Goal: Task Accomplishment & Management: Use online tool/utility

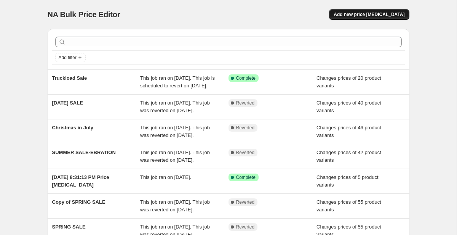
click at [359, 14] on span "Add new price [MEDICAL_DATA]" at bounding box center [369, 14] width 71 height 6
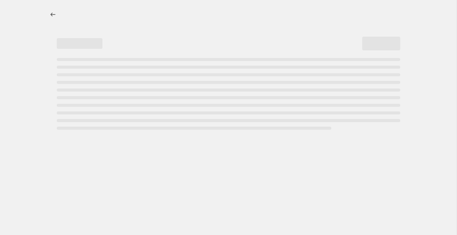
select select "percentage"
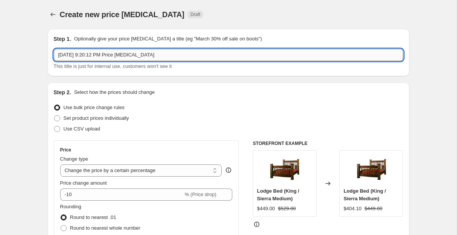
click at [183, 57] on input "[DATE] 9:20:12 PM Price [MEDICAL_DATA]" at bounding box center [229, 55] width 350 height 12
drag, startPoint x: 183, startPoint y: 57, endPoint x: 6, endPoint y: 57, distance: 176.7
type input "Truckload Sale"
click at [94, 119] on span "Set product prices individually" at bounding box center [97, 118] width 66 height 6
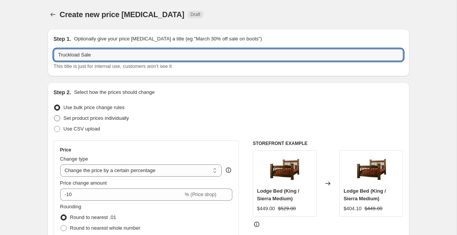
click at [54, 115] on input "Set product prices individually" at bounding box center [54, 115] width 0 height 0
radio input "true"
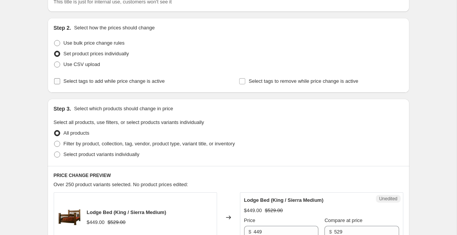
scroll to position [65, 0]
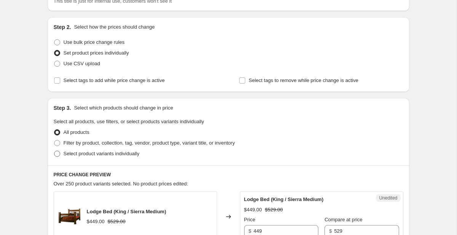
click at [108, 153] on span "Select product variants individually" at bounding box center [102, 153] width 76 height 6
click at [54, 151] on input "Select product variants individually" at bounding box center [54, 150] width 0 height 0
radio input "true"
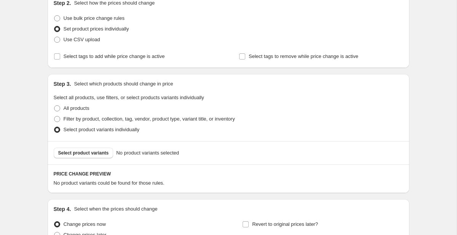
scroll to position [90, 0]
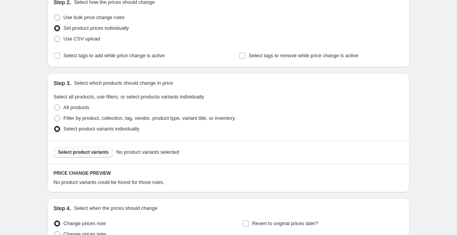
click at [101, 153] on span "Select product variants" at bounding box center [83, 152] width 51 height 6
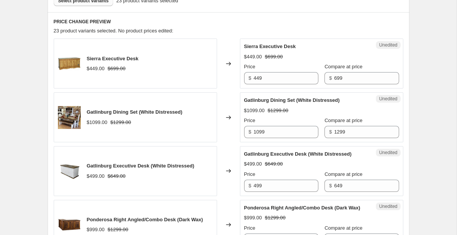
scroll to position [241, 0]
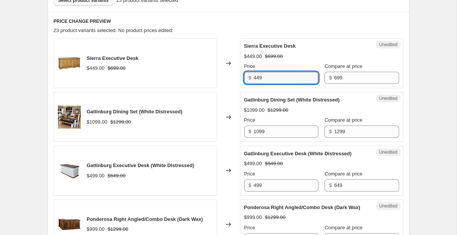
drag, startPoint x: 297, startPoint y: 81, endPoint x: 177, endPoint y: 78, distance: 119.6
click at [177, 78] on div "Sierra Executive Desk $449.00 $699.00 Changed to Unedited Sierra Executive Desk…" at bounding box center [229, 63] width 350 height 50
type input "399"
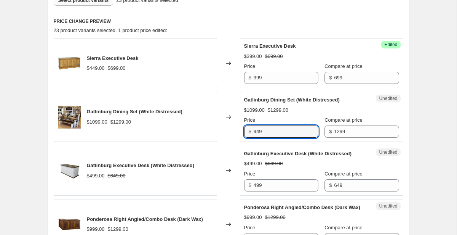
type input "949"
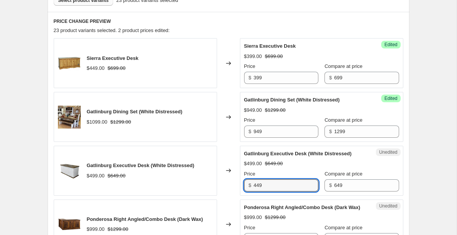
type input "449"
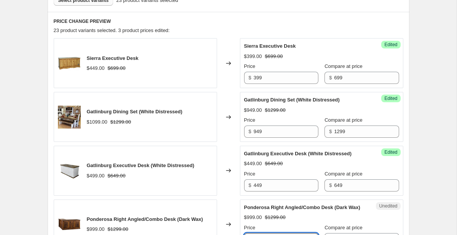
scroll to position [378, 0]
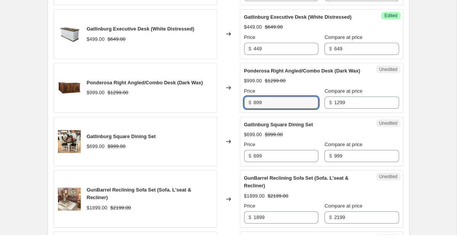
type input "899"
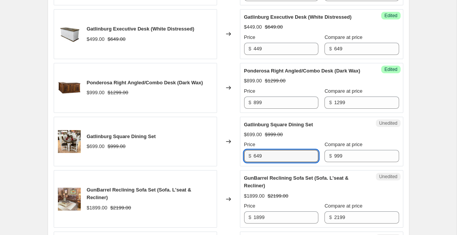
type input "649"
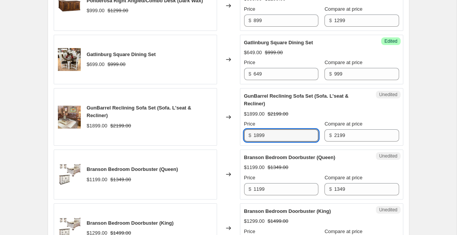
scroll to position [462, 0]
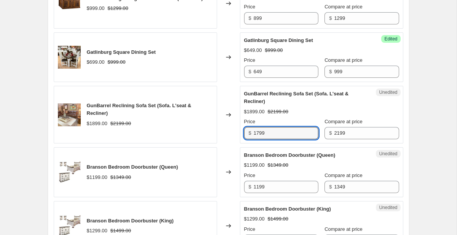
type input "1799"
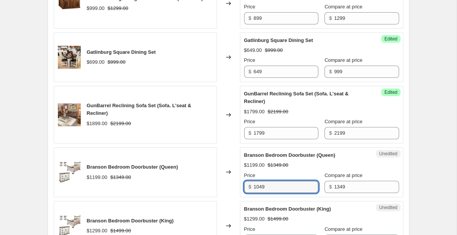
type input "1049"
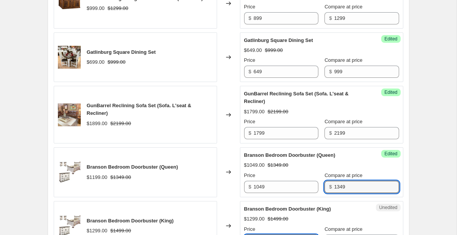
scroll to position [600, 0]
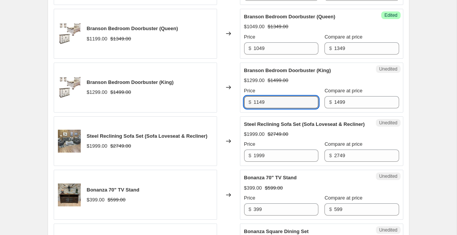
type input "1149"
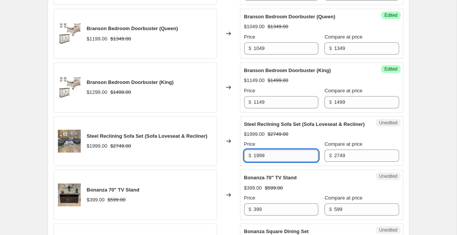
click at [259, 161] on input "1999" at bounding box center [286, 155] width 65 height 12
type input "1899"
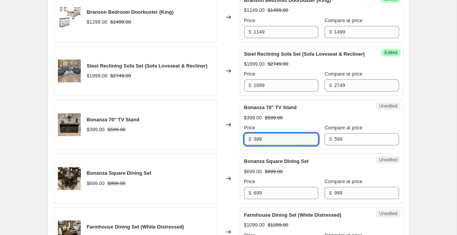
scroll to position [671, 0]
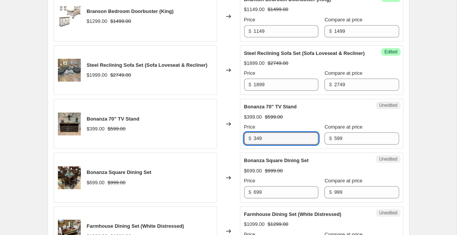
type input "349"
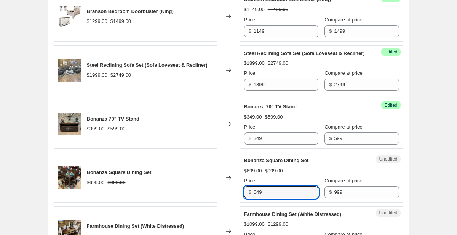
type input "649"
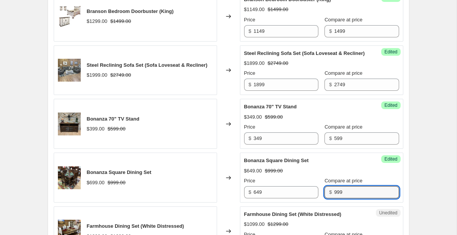
scroll to position [822, 0]
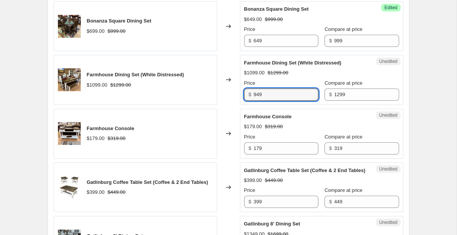
type input "949"
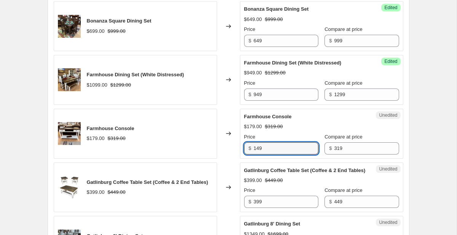
type input "149"
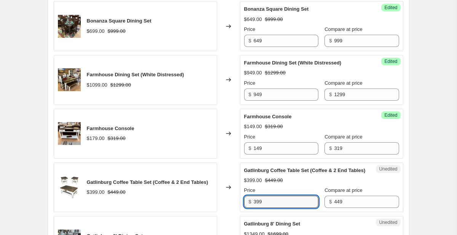
scroll to position [826, 0]
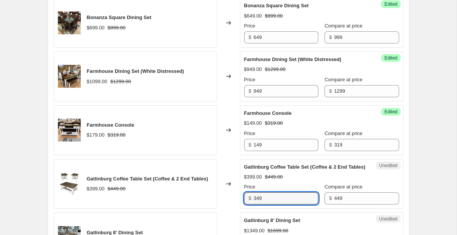
type input "349"
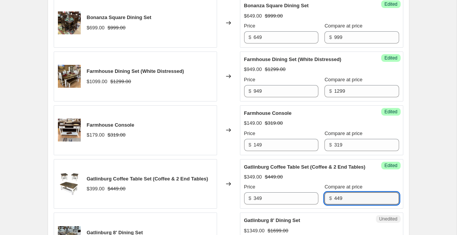
scroll to position [991, 0]
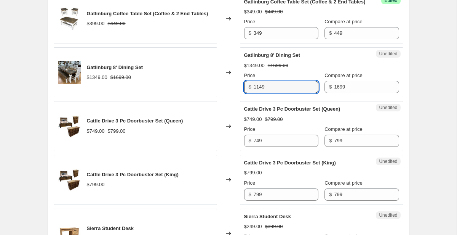
type input "1149"
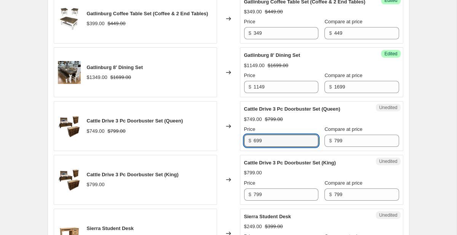
type input "699"
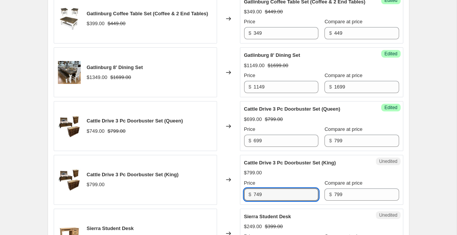
type input "749"
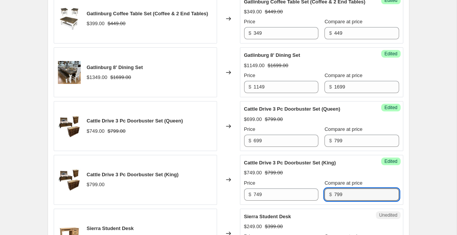
scroll to position [1151, 0]
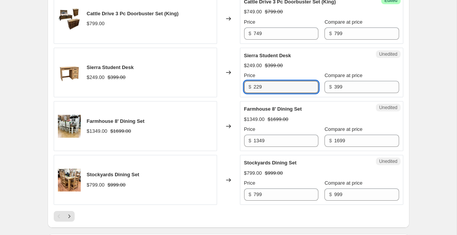
type input "229"
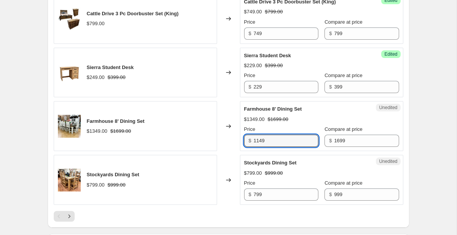
type input "1149"
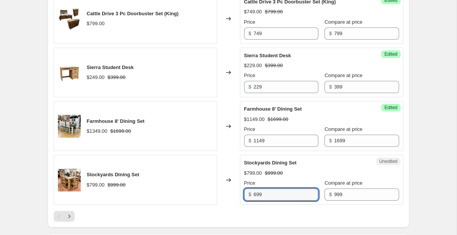
type input "699"
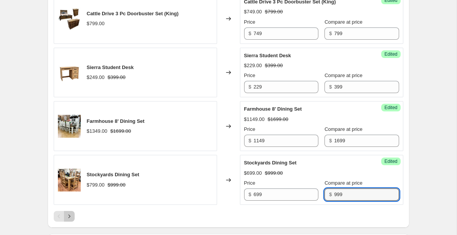
scroll to position [1280, 0]
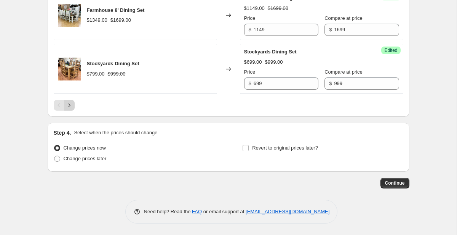
click at [70, 109] on icon "Next" at bounding box center [70, 105] width 8 height 8
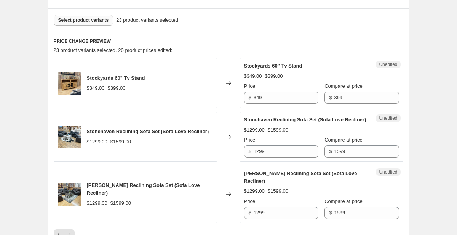
scroll to position [224, 0]
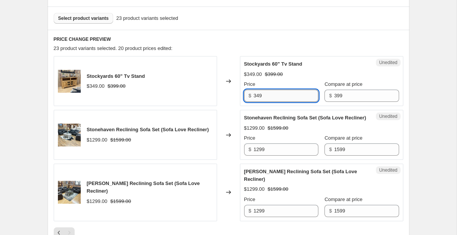
click at [281, 96] on input "349" at bounding box center [286, 95] width 65 height 12
type input "299"
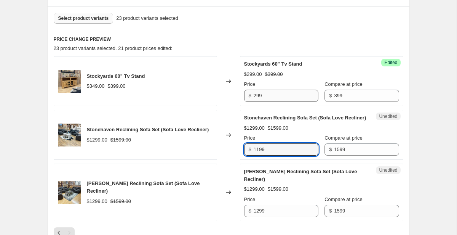
type input "1199"
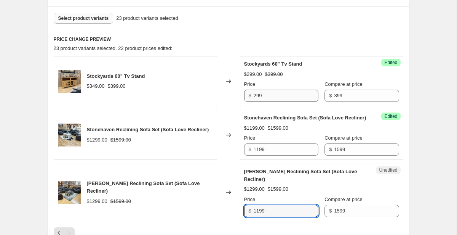
type input "1199"
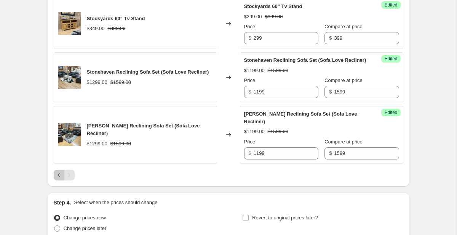
scroll to position [358, 0]
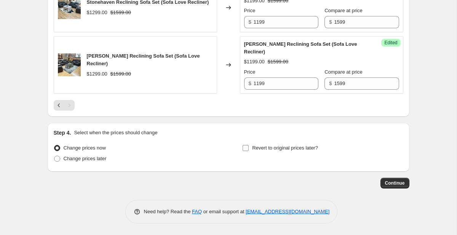
click at [268, 145] on span "Revert to original prices later?" at bounding box center [285, 148] width 66 height 6
click at [249, 145] on input "Revert to original prices later?" at bounding box center [246, 148] width 6 height 6
checkbox input "true"
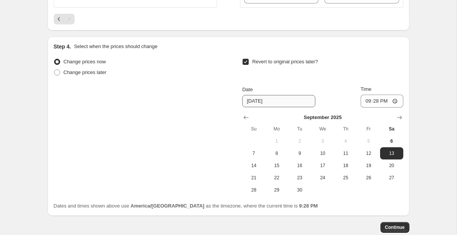
scroll to position [441, 0]
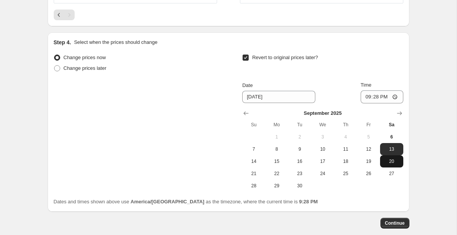
click at [394, 164] on span "20" at bounding box center [391, 161] width 17 height 6
type input "[DATE]"
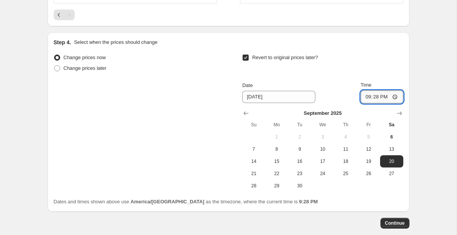
click at [399, 103] on input "21:28" at bounding box center [382, 96] width 43 height 13
type input "20:30"
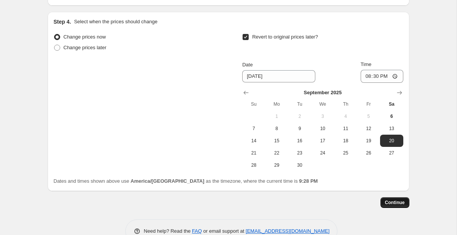
scroll to position [462, 0]
click at [404, 207] on button "Continue" at bounding box center [394, 202] width 29 height 11
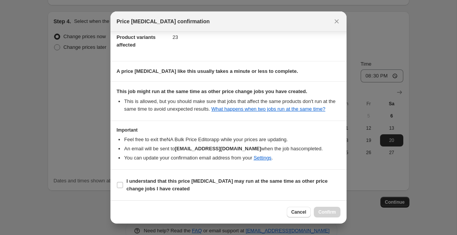
scroll to position [53, 0]
click at [284, 182] on b "I understand that this price [MEDICAL_DATA] may run at the same time as other p…" at bounding box center [226, 184] width 201 height 13
click at [123, 182] on input "I understand that this price [MEDICAL_DATA] may run at the same time as other p…" at bounding box center [120, 185] width 6 height 6
checkbox input "true"
click at [327, 213] on span "Confirm" at bounding box center [327, 212] width 18 height 6
